Goal: Register for event/course

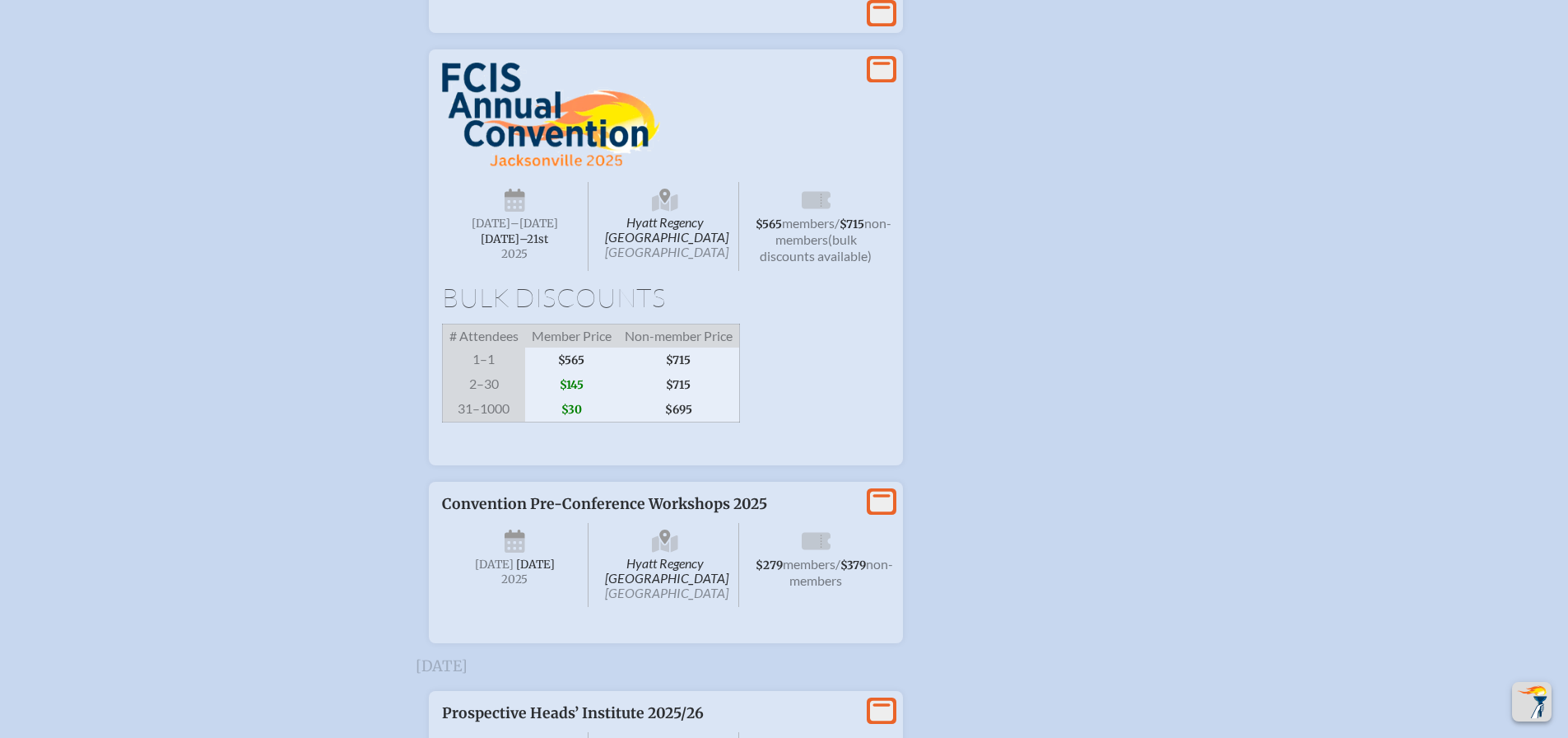
scroll to position [2965, 0]
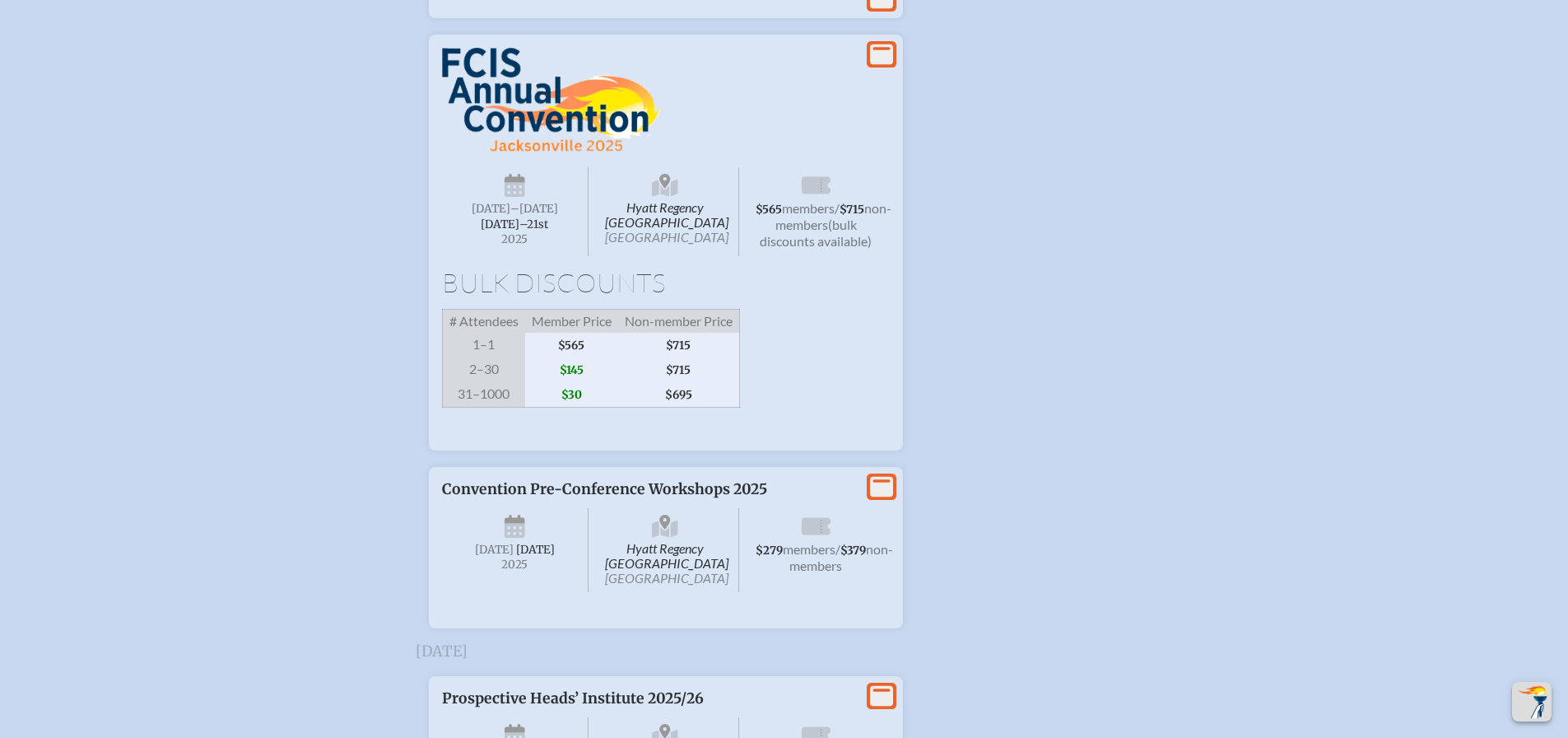
click at [519, 231] on span "[DATE]–⁠21st" at bounding box center [514, 224] width 67 height 14
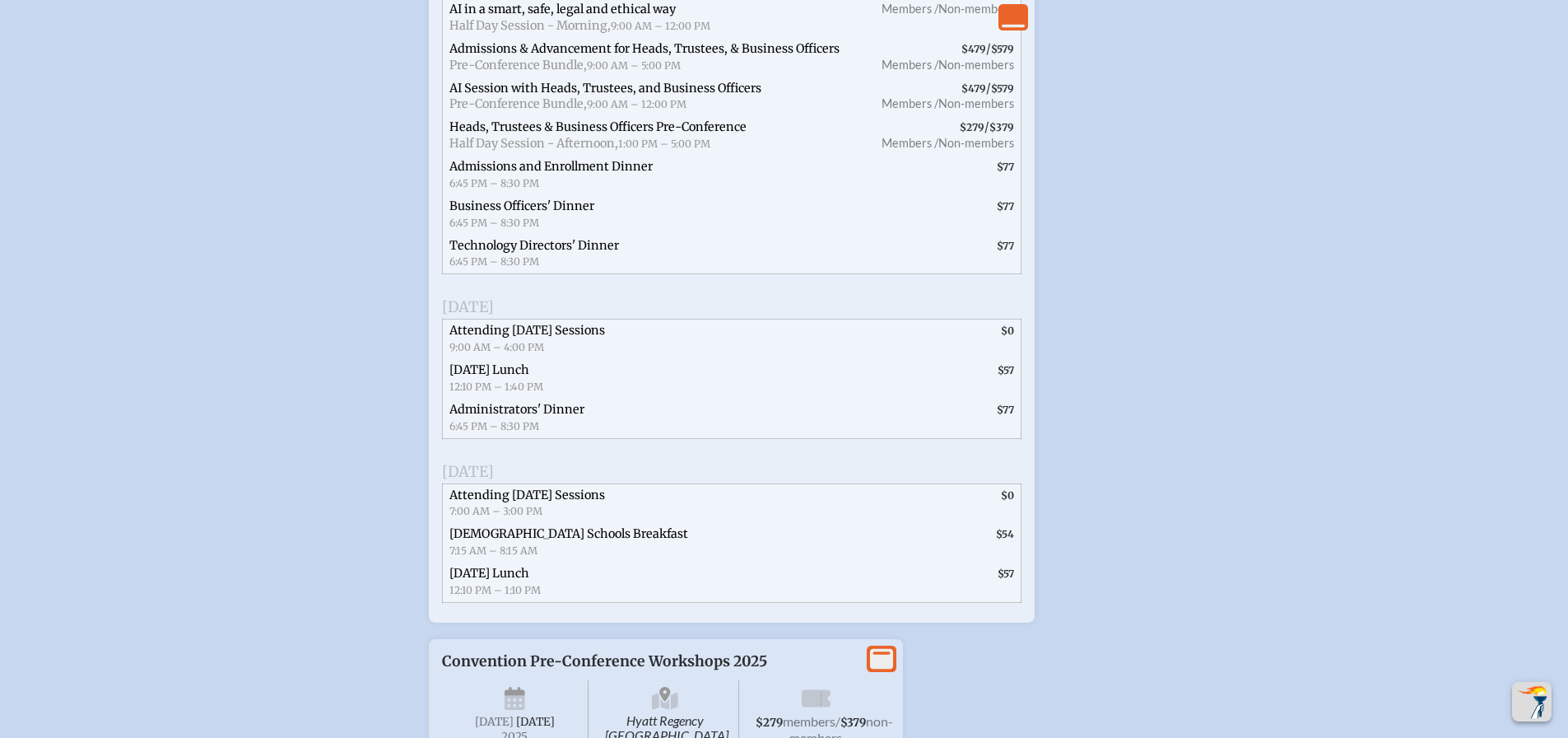
scroll to position [3706, 0]
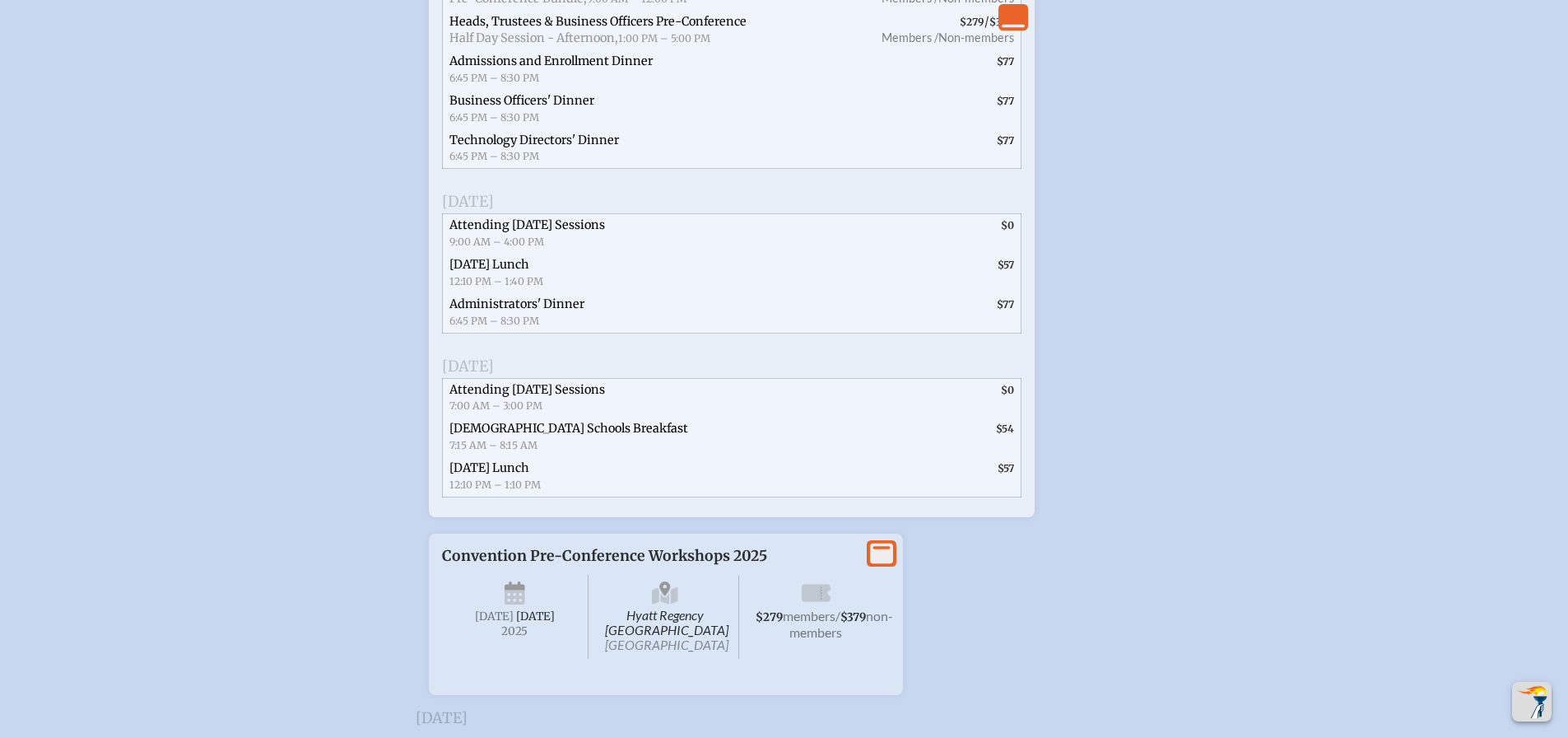
click at [512, 311] on span "Administrators' Dinner" at bounding box center [517, 304] width 135 height 15
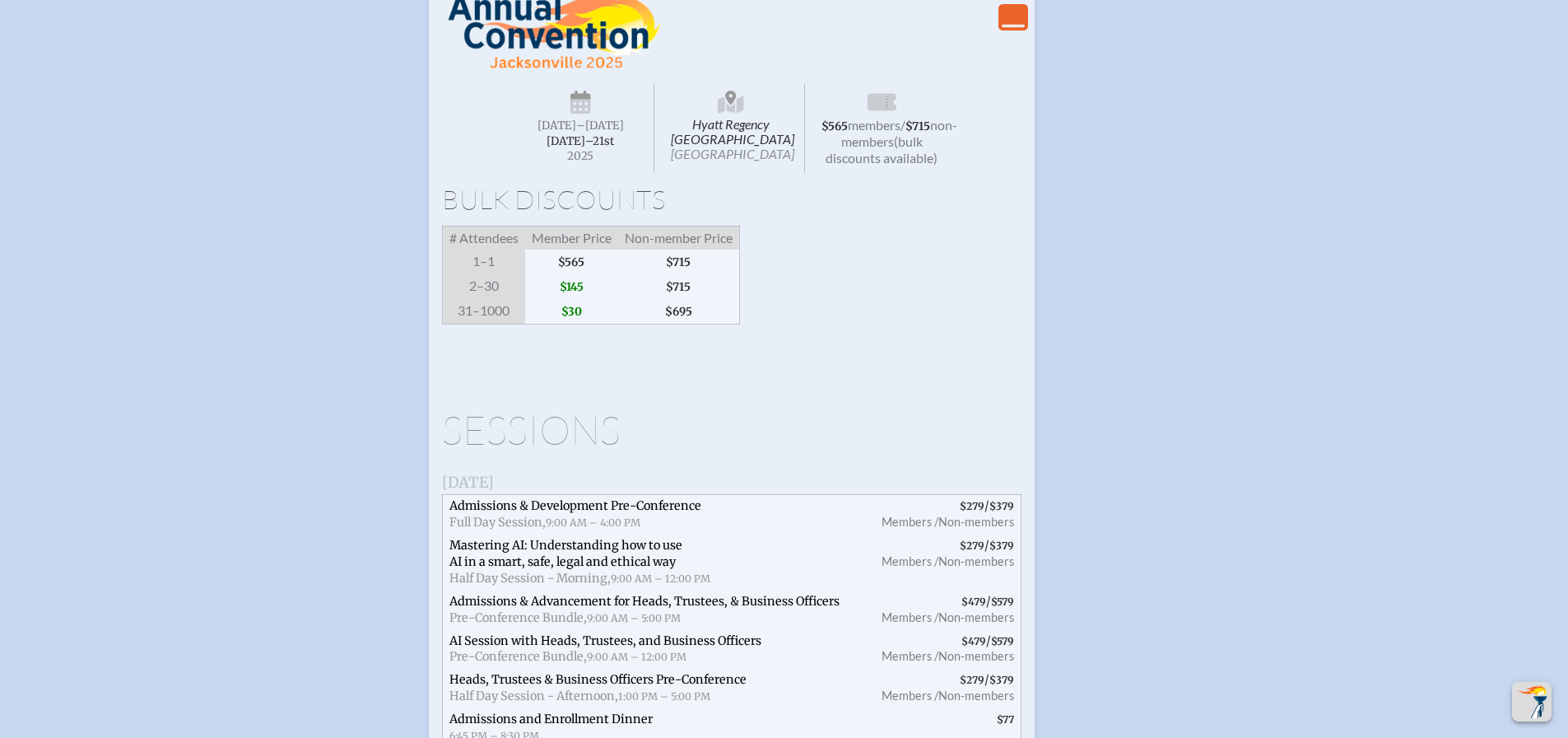
scroll to position [3047, 0]
click at [609, 514] on span "Admissions & Development Pre-Conference" at bounding box center [575, 507] width 252 height 15
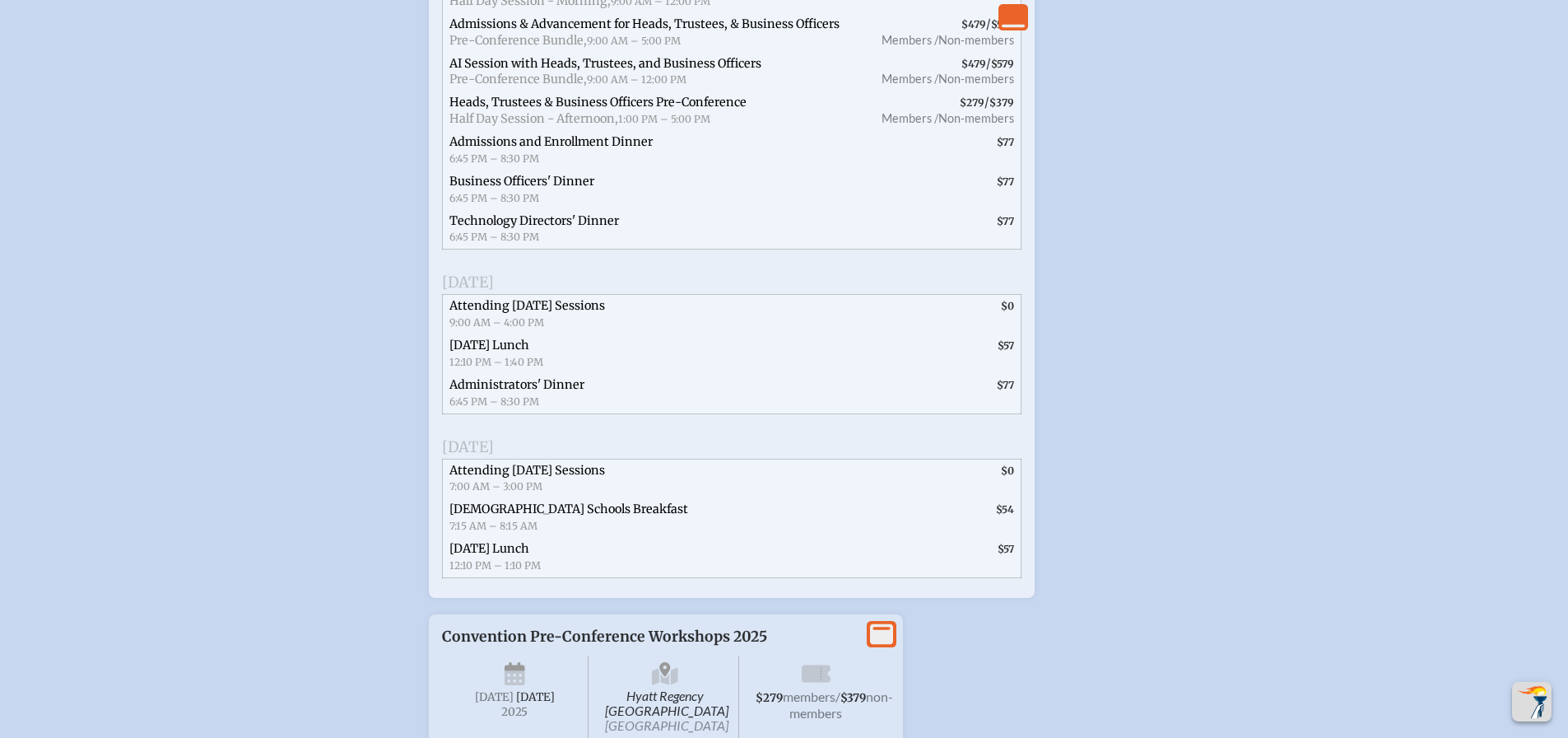
scroll to position [3953, 0]
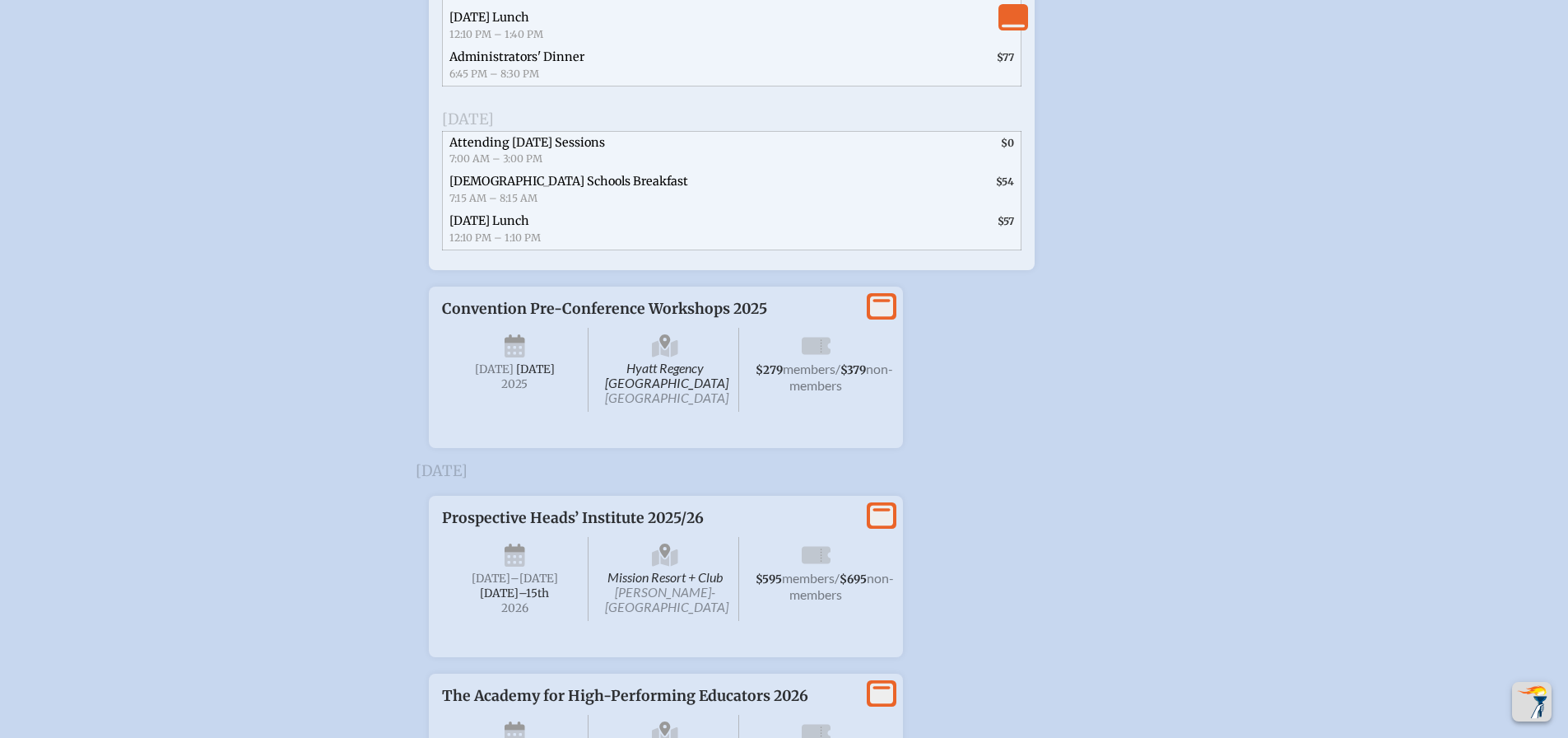
click at [525, 376] on span "[DATE]" at bounding box center [535, 369] width 39 height 14
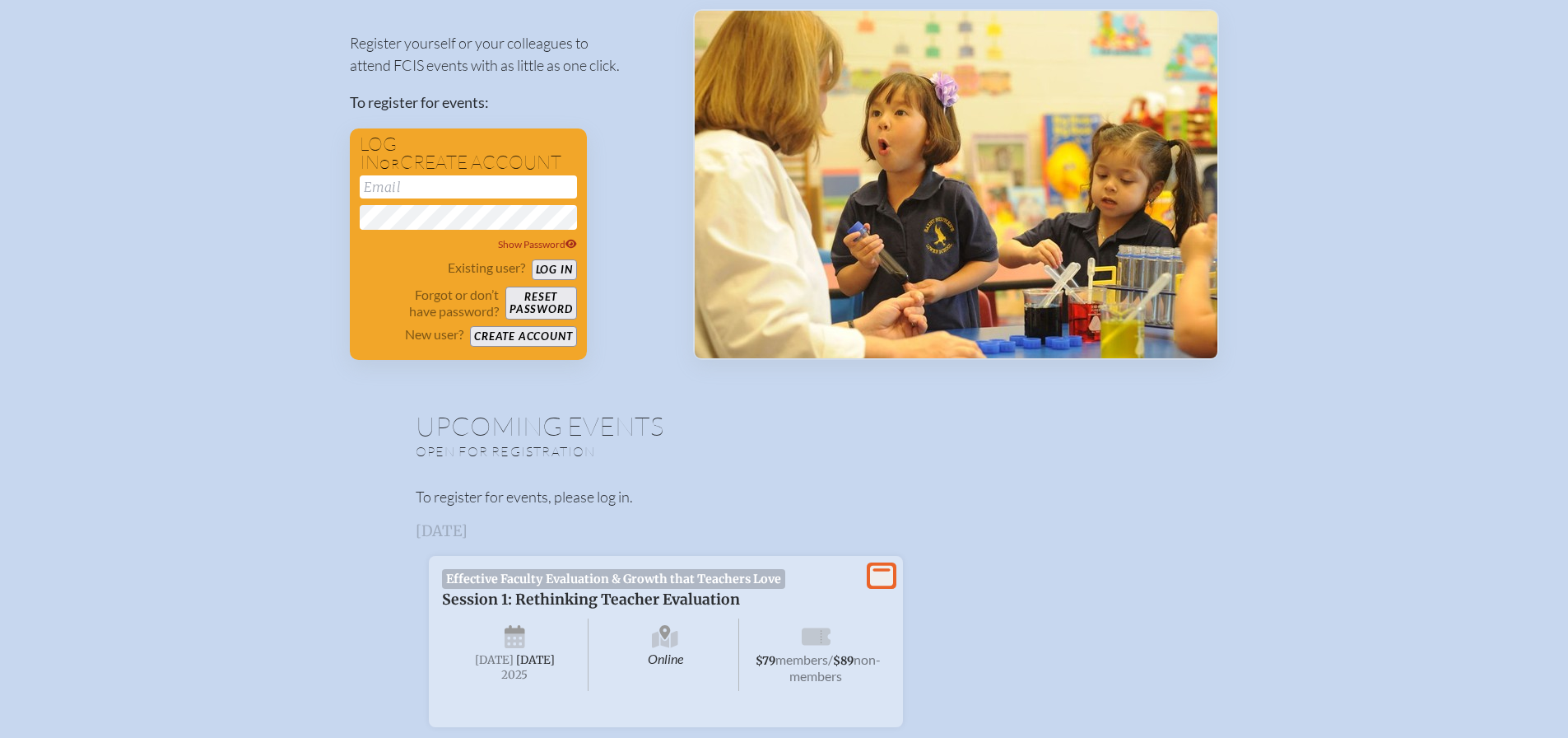
scroll to position [0, 0]
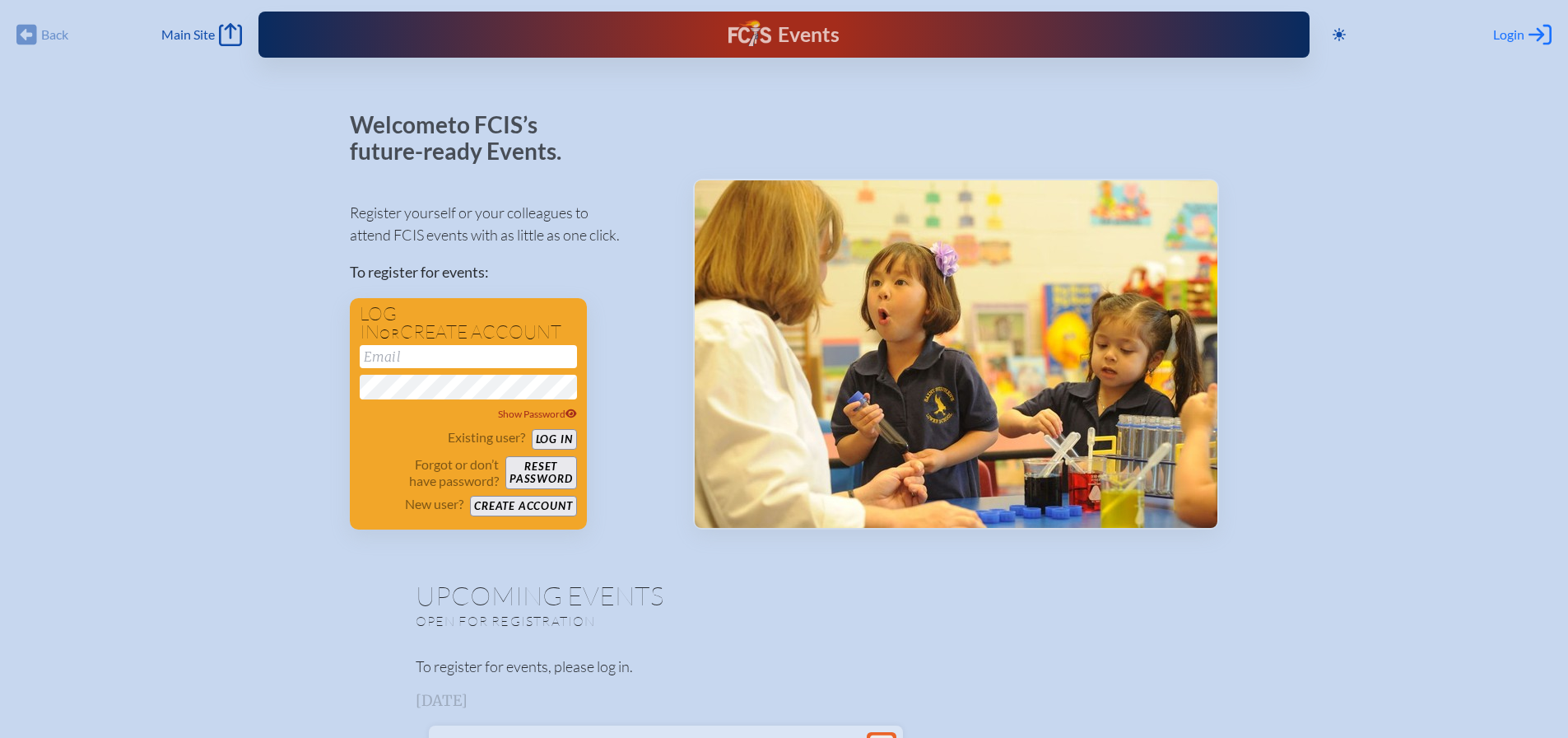
click at [1506, 31] on span "Login" at bounding box center [1508, 35] width 31 height 17
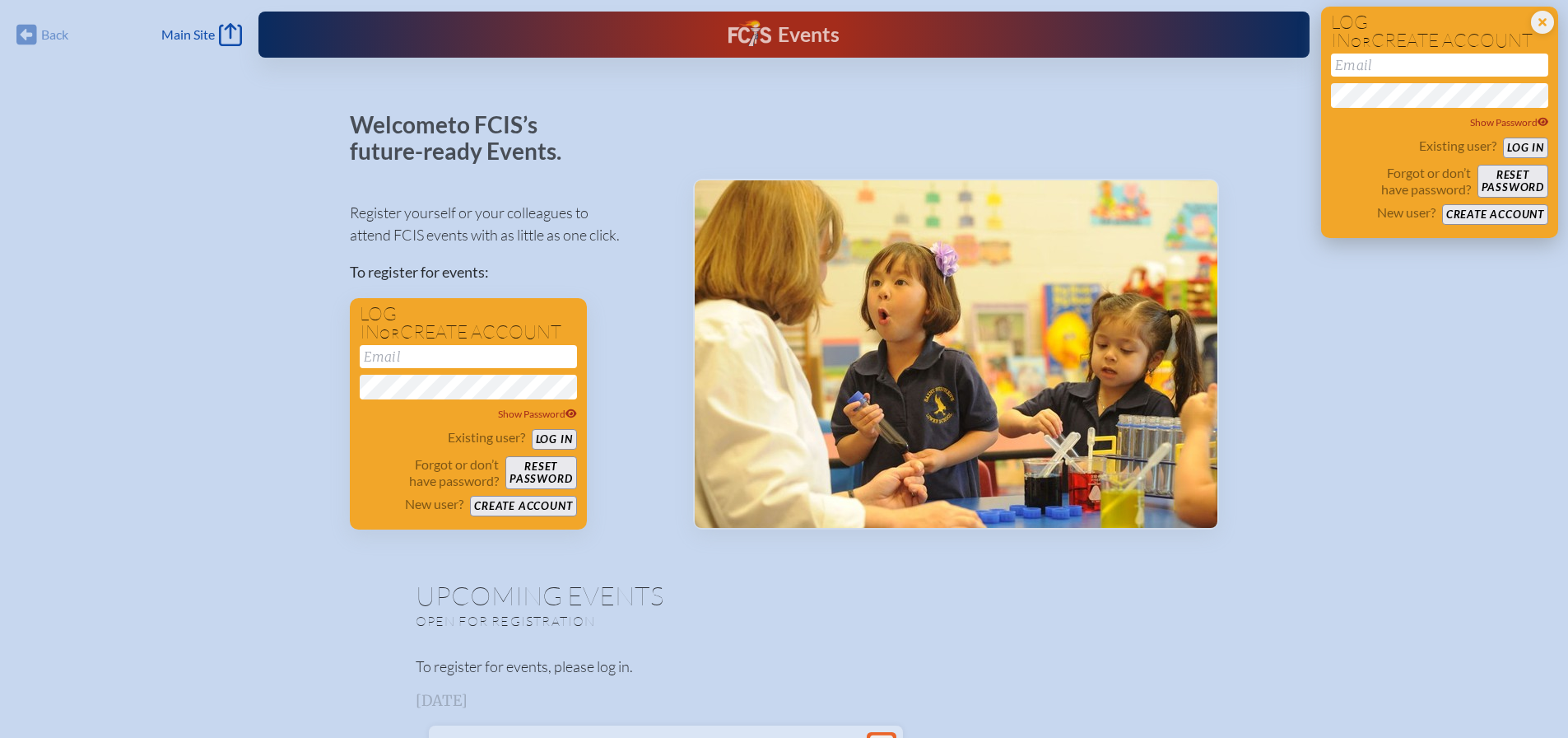
click at [1362, 62] on input "email" at bounding box center [1440, 64] width 217 height 23
click at [1540, 23] on icon at bounding box center [1542, 22] width 23 height 23
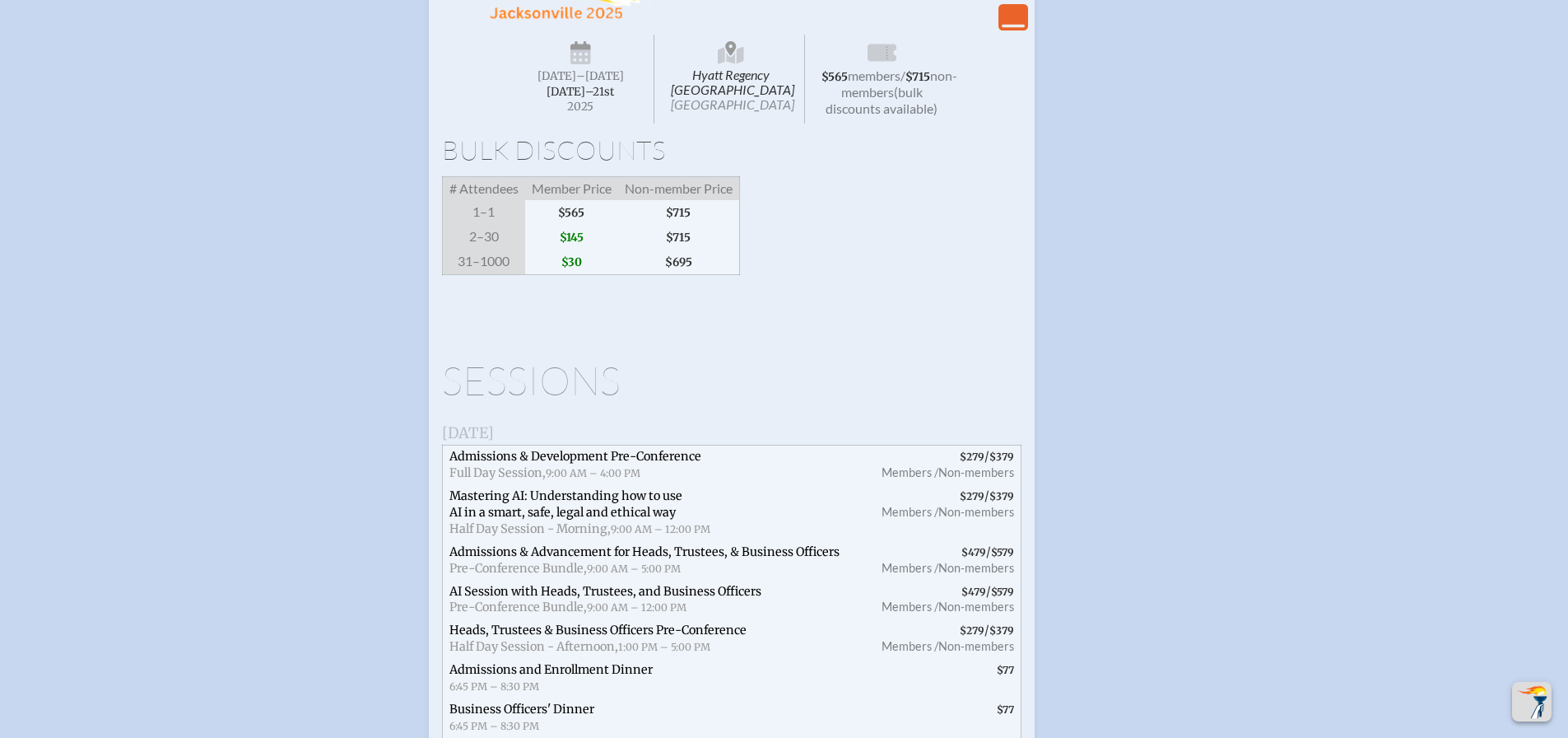
scroll to position [3376, 0]
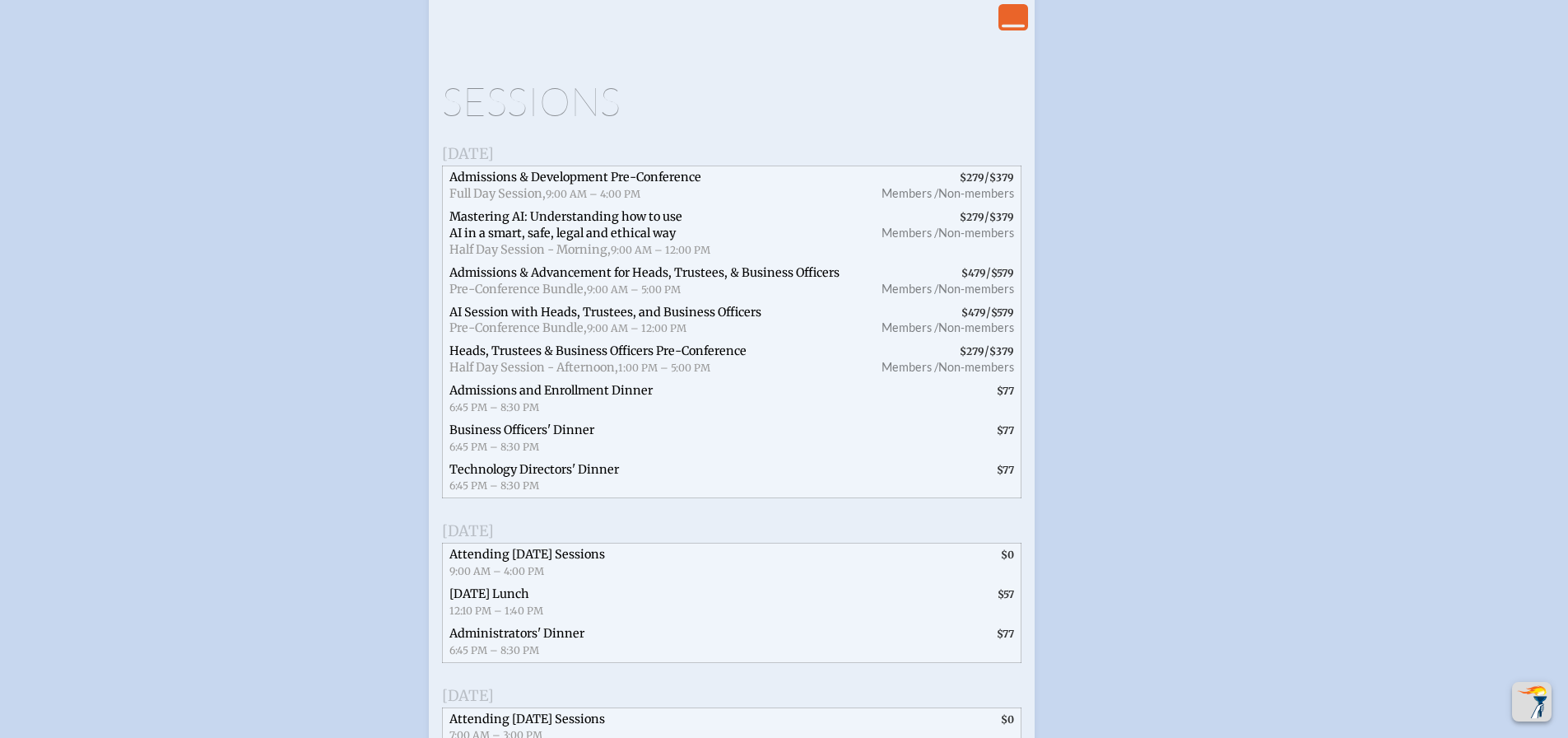
click at [588, 185] on span "Admissions & Development Pre-Conference" at bounding box center [575, 177] width 252 height 15
click at [535, 201] on span "Full Day Session," at bounding box center [497, 194] width 96 height 15
drag, startPoint x: 519, startPoint y: 370, endPoint x: 517, endPoint y: 381, distance: 11.2
click at [518, 240] on span "Mastering AI: Understanding how to use AI in a smart, safe, legal and ethical w…" at bounding box center [566, 224] width 233 height 31
click at [495, 185] on span "Admissions & Development Pre-Conference" at bounding box center [575, 177] width 252 height 15
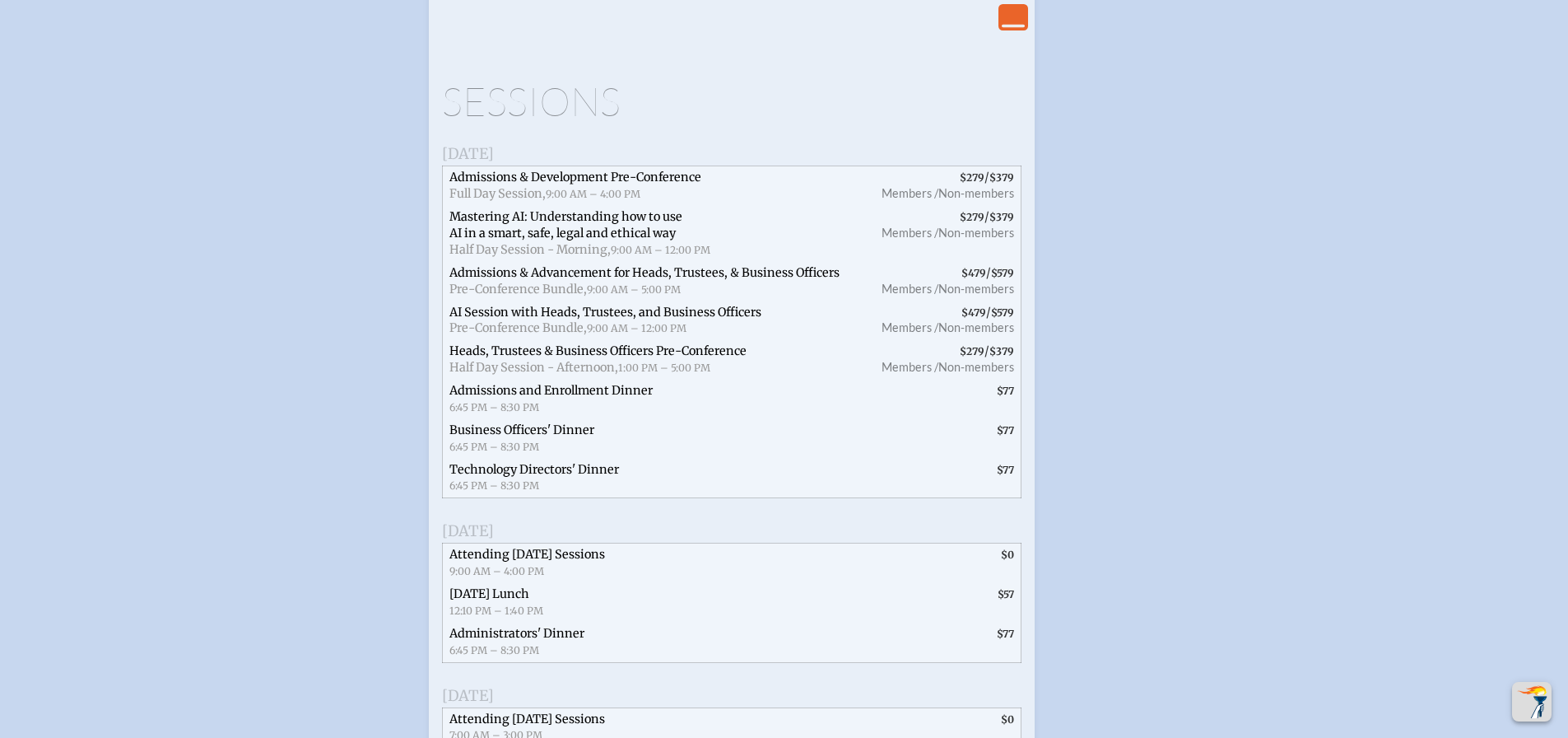
click at [495, 185] on span "Admissions & Development Pre-Conference" at bounding box center [575, 177] width 252 height 15
drag, startPoint x: 516, startPoint y: 327, endPoint x: 959, endPoint y: 137, distance: 482.0
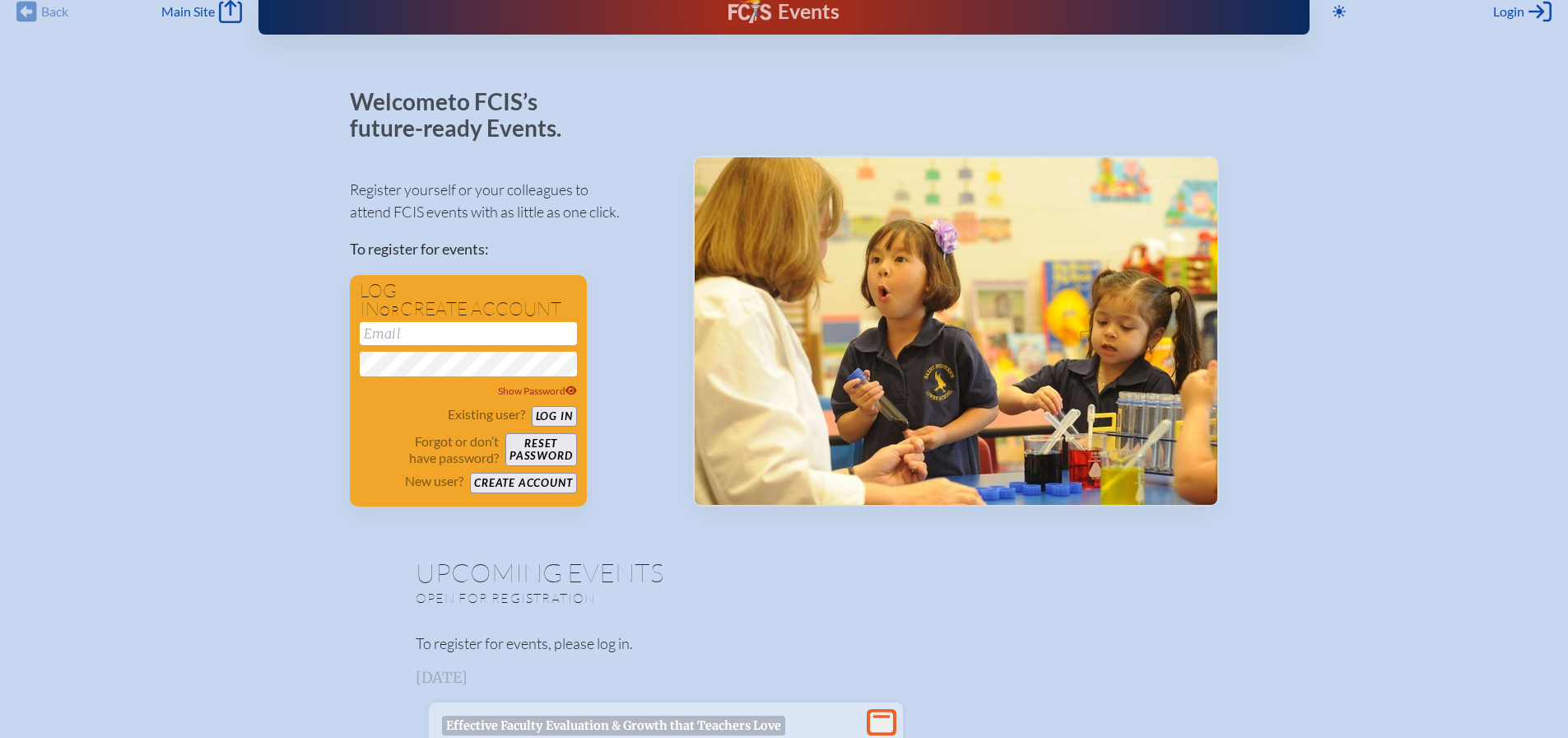
scroll to position [0, 0]
